Goal: Task Accomplishment & Management: Manage account settings

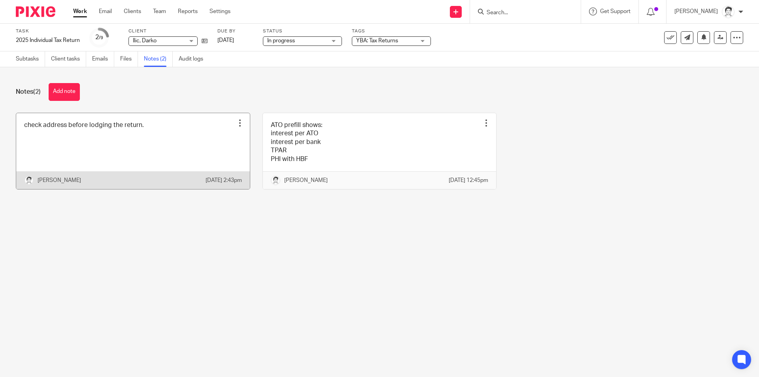
click at [153, 133] on link at bounding box center [133, 151] width 234 height 76
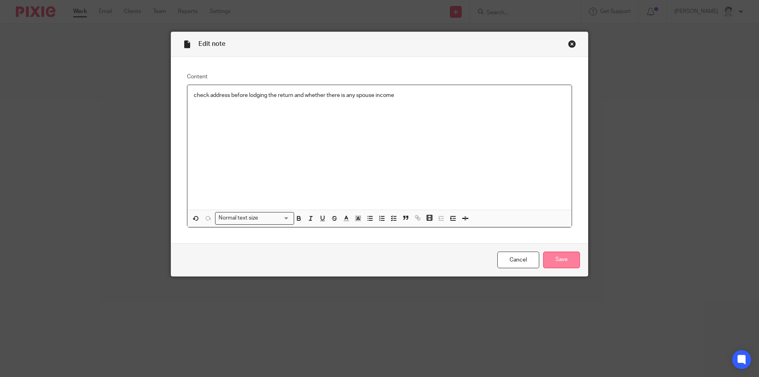
click at [557, 263] on input "Save" at bounding box center [561, 259] width 37 height 17
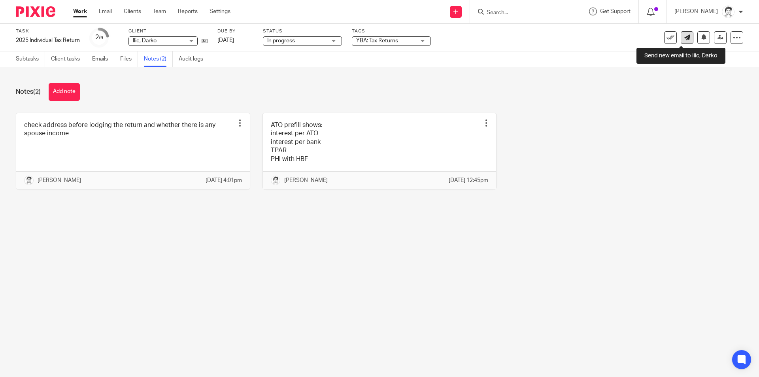
click at [680, 41] on link at bounding box center [686, 37] width 13 height 13
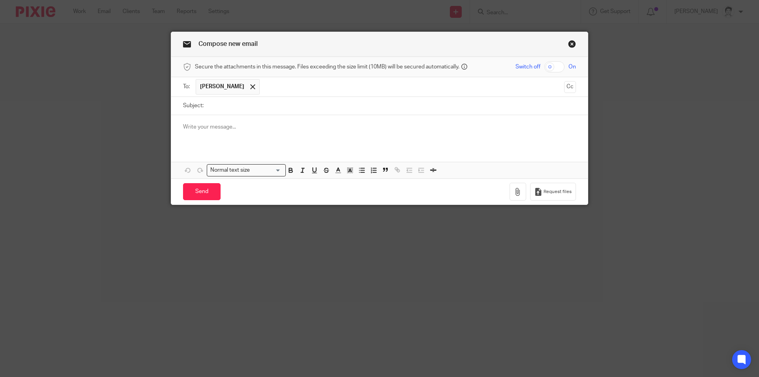
click at [220, 103] on input "Subject:" at bounding box center [391, 106] width 368 height 18
type input "re 2025 tax return"
click at [213, 134] on div at bounding box center [379, 130] width 416 height 31
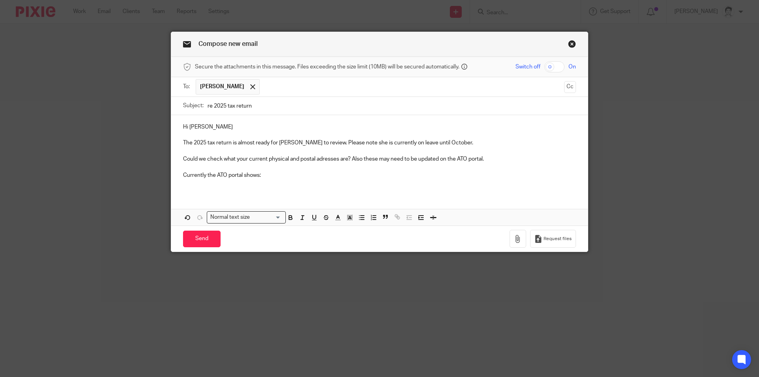
click at [269, 174] on p "Currently the ATO portal shows:" at bounding box center [379, 175] width 393 height 8
click at [202, 186] on p at bounding box center [379, 183] width 393 height 8
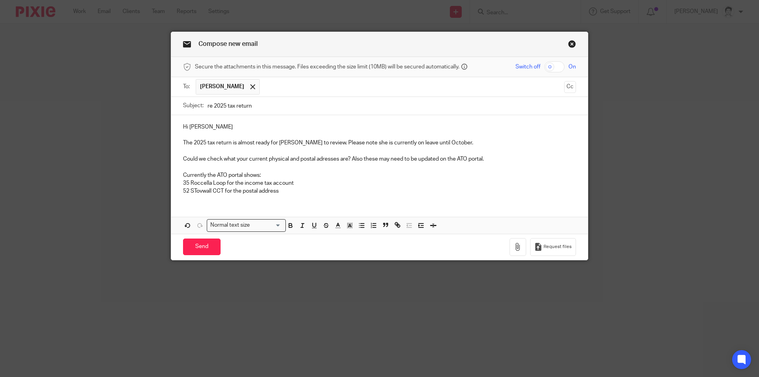
drag, startPoint x: 242, startPoint y: 184, endPoint x: 328, endPoint y: 184, distance: 86.1
click at [328, 184] on p "35 Roccella Loop for the income tax account" at bounding box center [379, 183] width 393 height 8
click at [286, 192] on p "52 STovwall CCT for the postal address" at bounding box center [379, 191] width 393 height 8
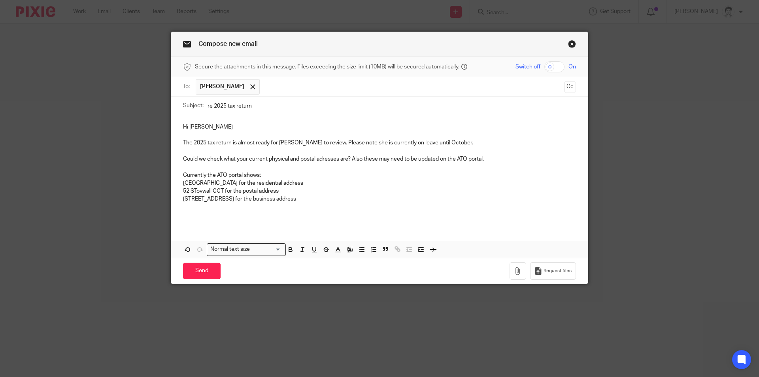
click at [178, 180] on div "Hi Peter The 2025 tax return is almost ready for Eleanor to review. Please note…" at bounding box center [379, 170] width 416 height 110
click at [374, 249] on icon "button" at bounding box center [373, 249] width 7 height 7
click at [185, 248] on icon "button" at bounding box center [187, 249] width 7 height 7
click at [358, 249] on icon "button" at bounding box center [361, 249] width 7 height 7
click at [314, 182] on p "35 Roccella Loop for the residential address" at bounding box center [387, 183] width 377 height 8
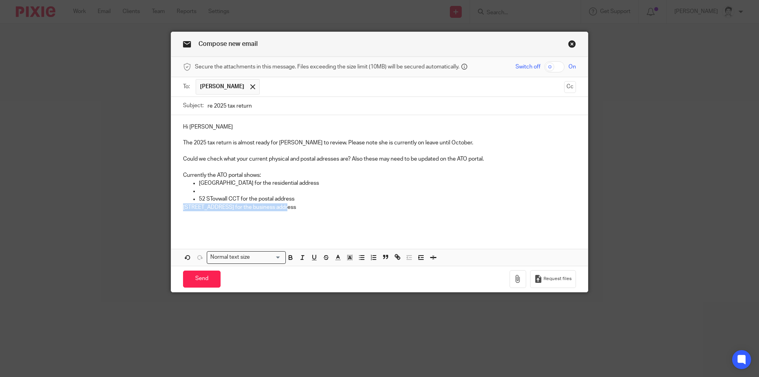
drag, startPoint x: 181, startPoint y: 206, endPoint x: 277, endPoint y: 204, distance: 95.6
click at [284, 206] on p "10A Yulema St for the business address" at bounding box center [379, 207] width 393 height 8
click at [205, 190] on p at bounding box center [387, 191] width 377 height 8
click at [199, 189] on p "10A Yulema St for the business address" at bounding box center [387, 191] width 377 height 8
click at [199, 190] on p "10A Yulema St for the business address" at bounding box center [387, 191] width 377 height 8
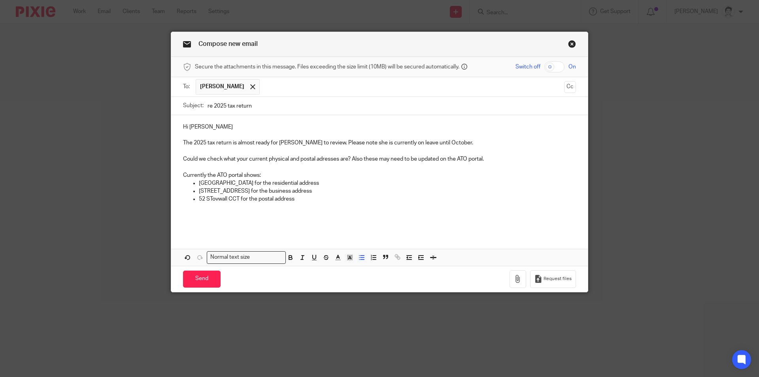
click at [302, 198] on p "52 STovwall CCT for the postal address" at bounding box center [387, 199] width 377 height 8
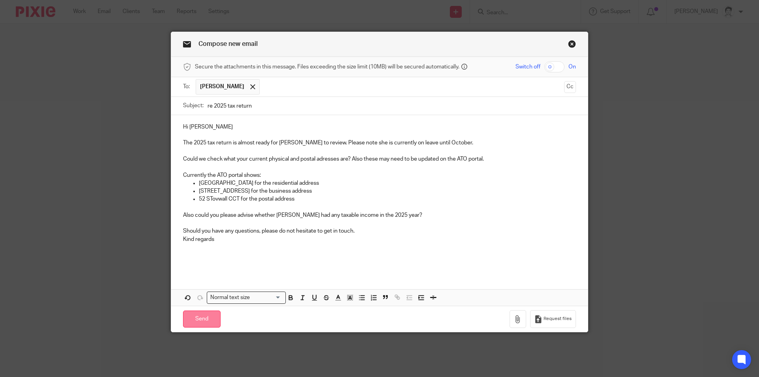
click at [204, 322] on input "Send" at bounding box center [202, 318] width 38 height 17
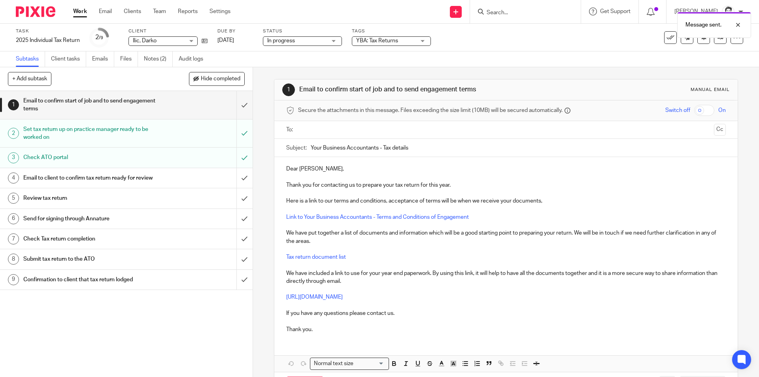
click at [405, 38] on span "YBA: Tax Returns" at bounding box center [385, 41] width 59 height 8
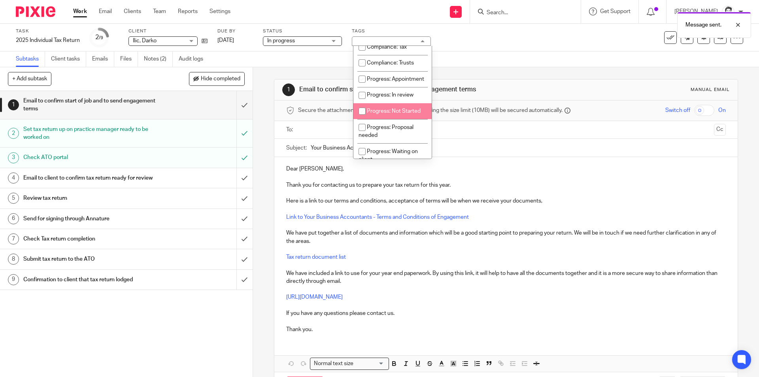
scroll to position [119, 0]
click at [392, 123] on span "Progress: Waiting on client" at bounding box center [387, 116] width 59 height 14
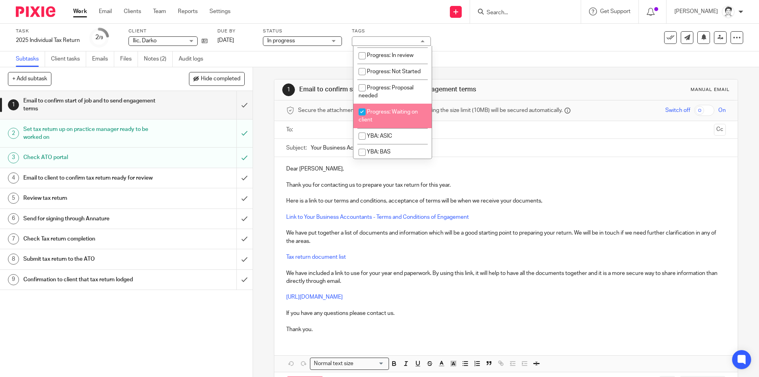
checkbox input "true"
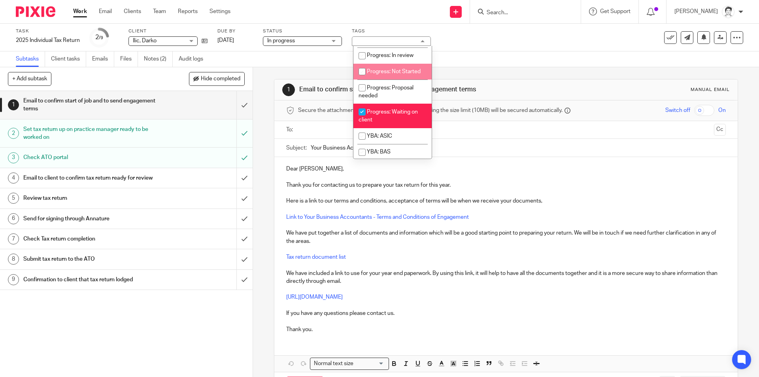
click at [536, 62] on div "Subtasks Client tasks Emails Files Notes (2) Audit logs" at bounding box center [379, 59] width 759 height 16
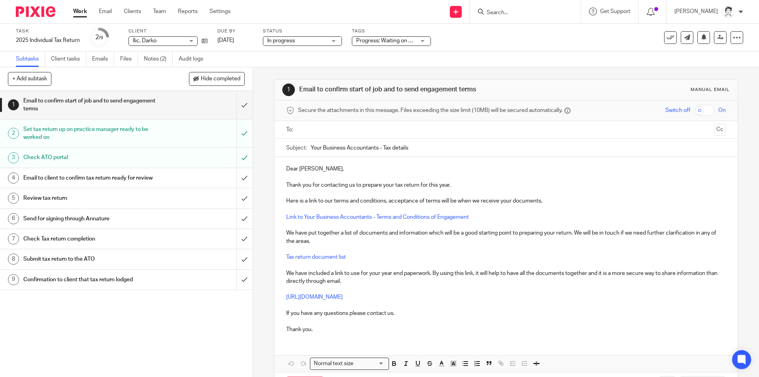
click at [509, 13] on input "Search" at bounding box center [521, 12] width 71 height 7
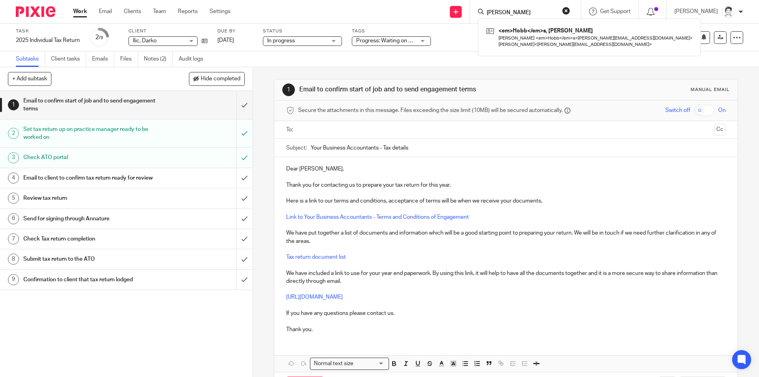
type input "hobbs"
click button "submit" at bounding box center [0, 0] width 0 height 0
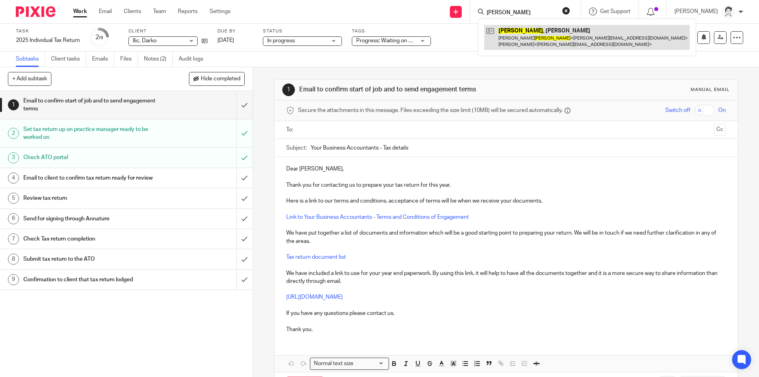
click at [522, 45] on link at bounding box center [586, 37] width 205 height 24
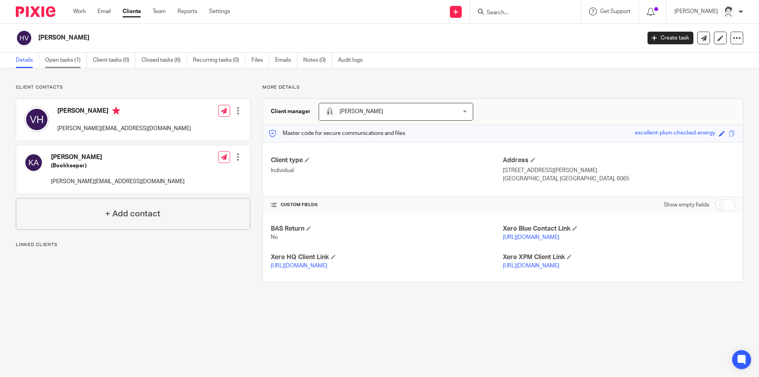
drag, startPoint x: 0, startPoint y: 0, endPoint x: 70, endPoint y: 65, distance: 95.3
click at [70, 65] on link "Open tasks (1)" at bounding box center [66, 60] width 42 height 15
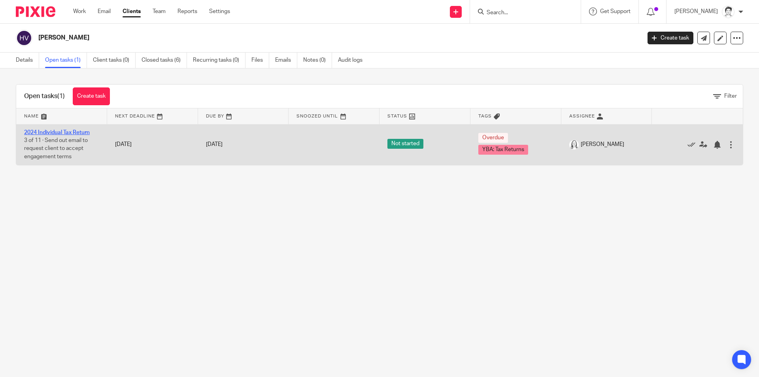
click at [74, 132] on link "2024 Individual Tax Return" at bounding box center [57, 133] width 66 height 6
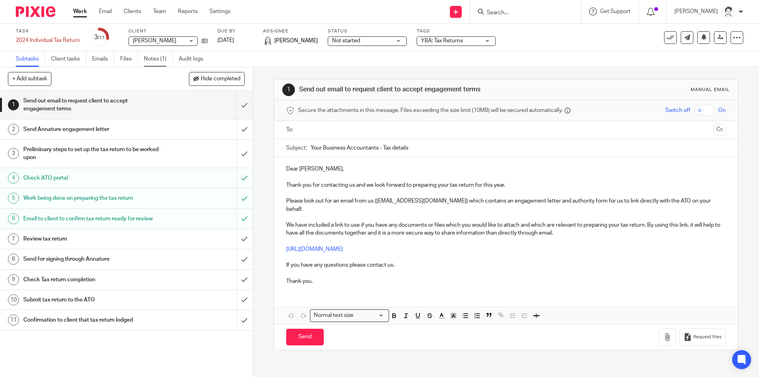
click at [152, 55] on link "Notes (1)" at bounding box center [158, 58] width 29 height 15
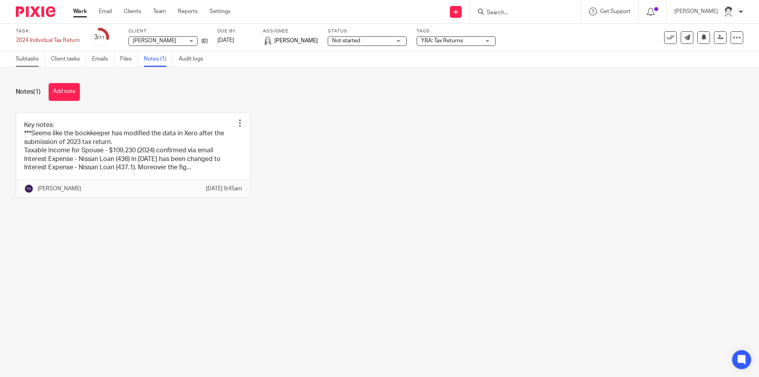
click at [25, 59] on link "Subtasks" at bounding box center [30, 58] width 29 height 15
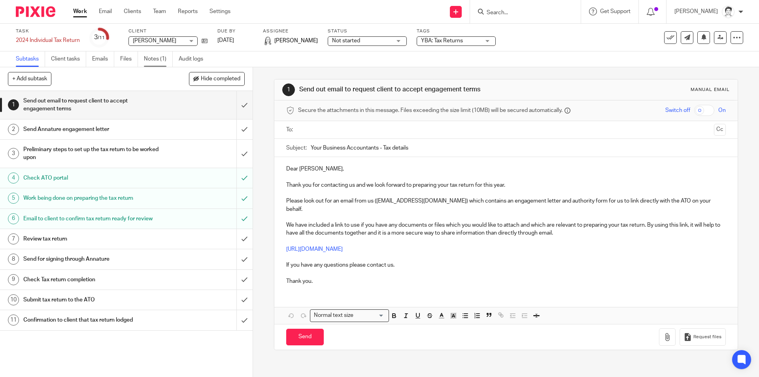
click at [151, 60] on link "Notes (1)" at bounding box center [158, 58] width 29 height 15
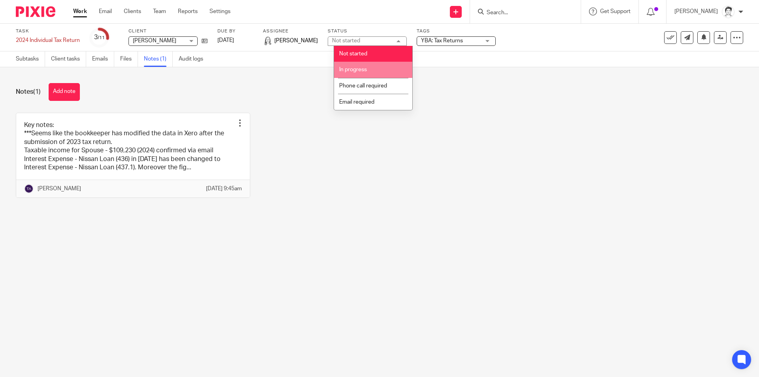
click at [383, 69] on li "In progress" at bounding box center [373, 70] width 78 height 16
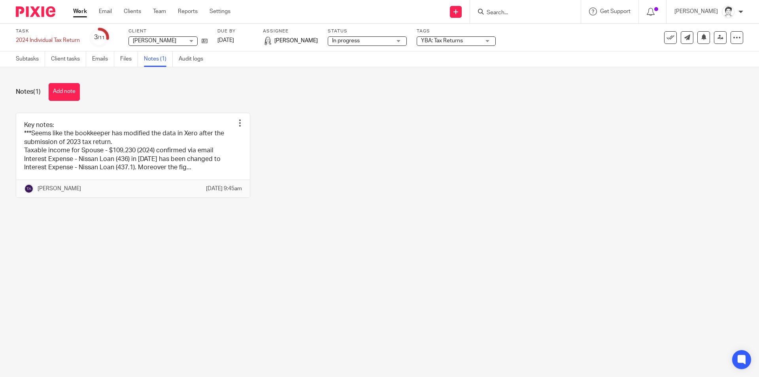
click at [487, 38] on div "YBA: Tax Returns" at bounding box center [455, 40] width 79 height 9
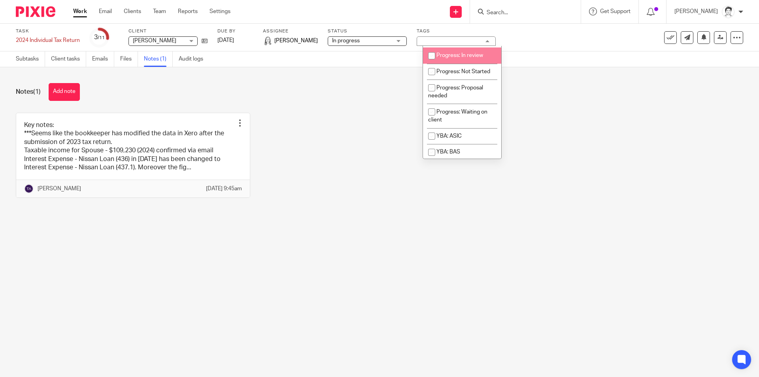
click at [469, 58] on span "Progress: In review" at bounding box center [459, 56] width 47 height 6
checkbox input "true"
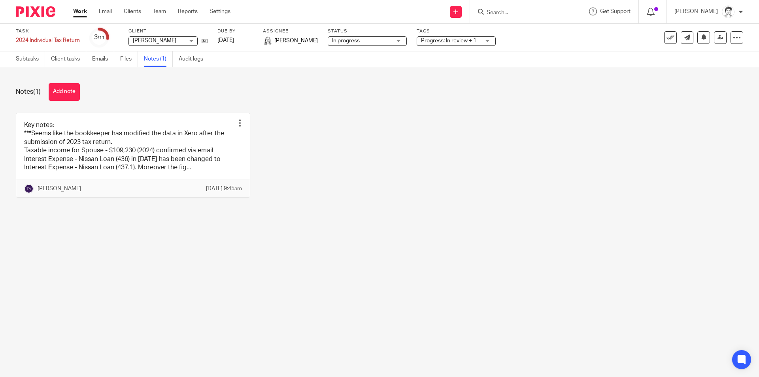
click at [347, 95] on div "Notes (1) Add note" at bounding box center [379, 92] width 727 height 18
drag, startPoint x: 77, startPoint y: 88, endPoint x: 87, endPoint y: 88, distance: 9.9
click at [77, 89] on button "Add note" at bounding box center [64, 92] width 31 height 18
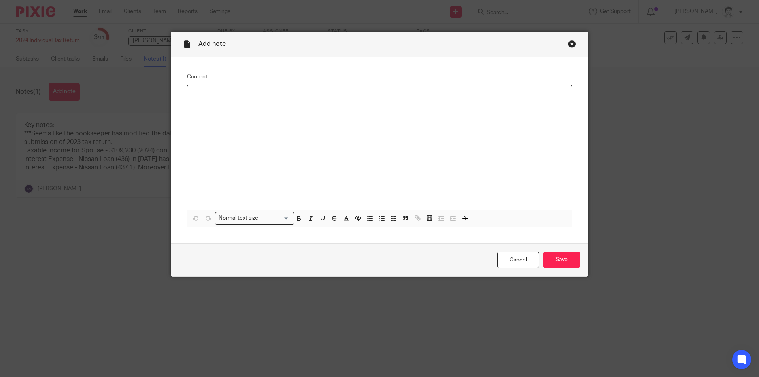
click at [236, 106] on div at bounding box center [379, 147] width 384 height 125
click at [568, 256] on input "Save" at bounding box center [561, 259] width 37 height 17
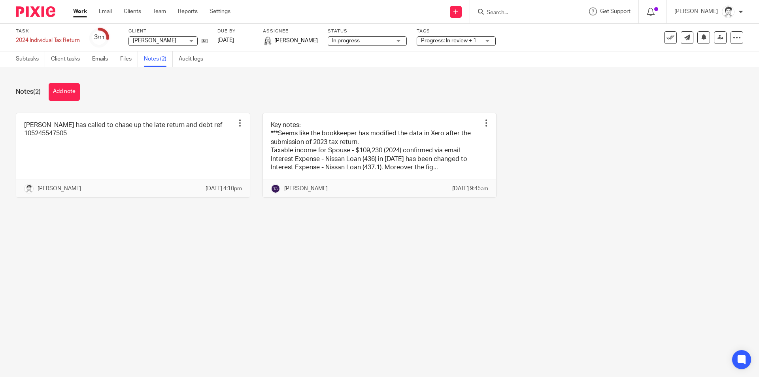
click at [158, 95] on div "Notes (2) Add note" at bounding box center [379, 92] width 727 height 18
